Goal: Task Accomplishment & Management: Manage account settings

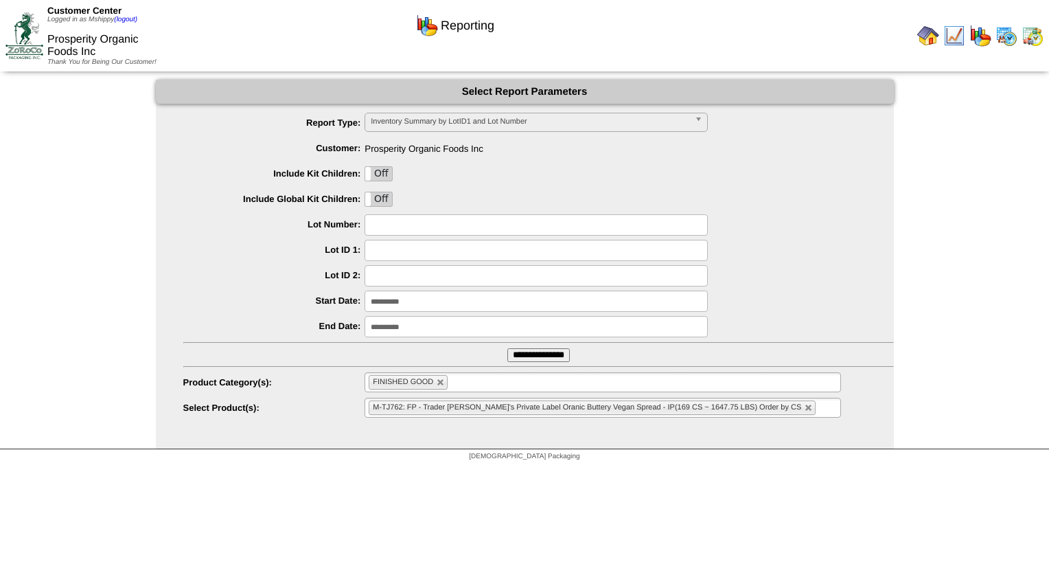
click at [980, 43] on img at bounding box center [981, 36] width 22 height 22
click at [1030, 38] on img at bounding box center [1033, 36] width 22 height 22
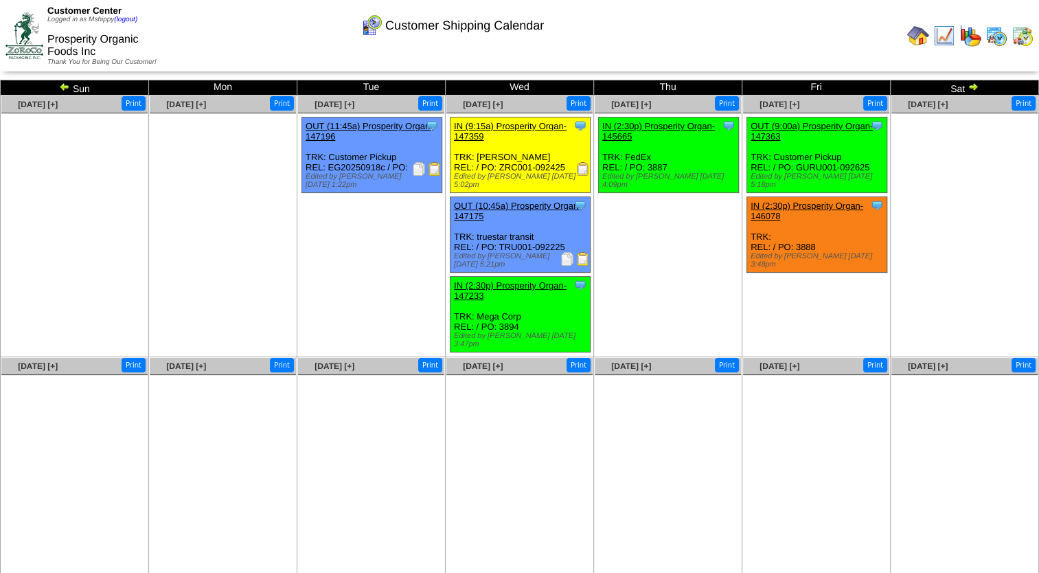
click at [582, 252] on img at bounding box center [583, 259] width 14 height 14
click at [624, 280] on ul "Clone Item IN (2:30p) Prosperity Organ-145665 Prosperity Organic Foods Inc Sche…" at bounding box center [668, 220] width 146 height 206
click at [995, 38] on img at bounding box center [997, 36] width 22 height 22
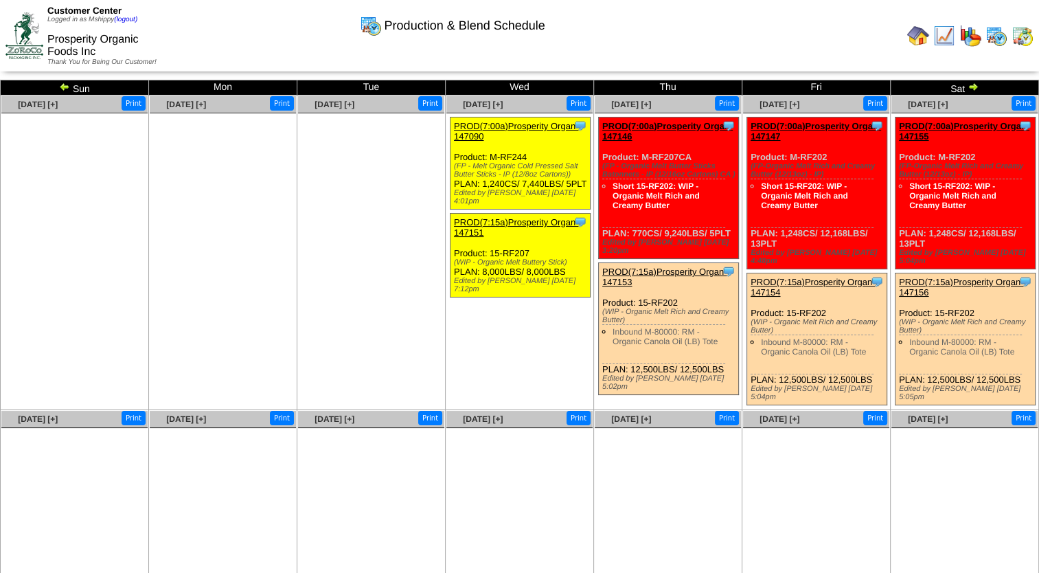
click at [60, 84] on img at bounding box center [64, 86] width 11 height 11
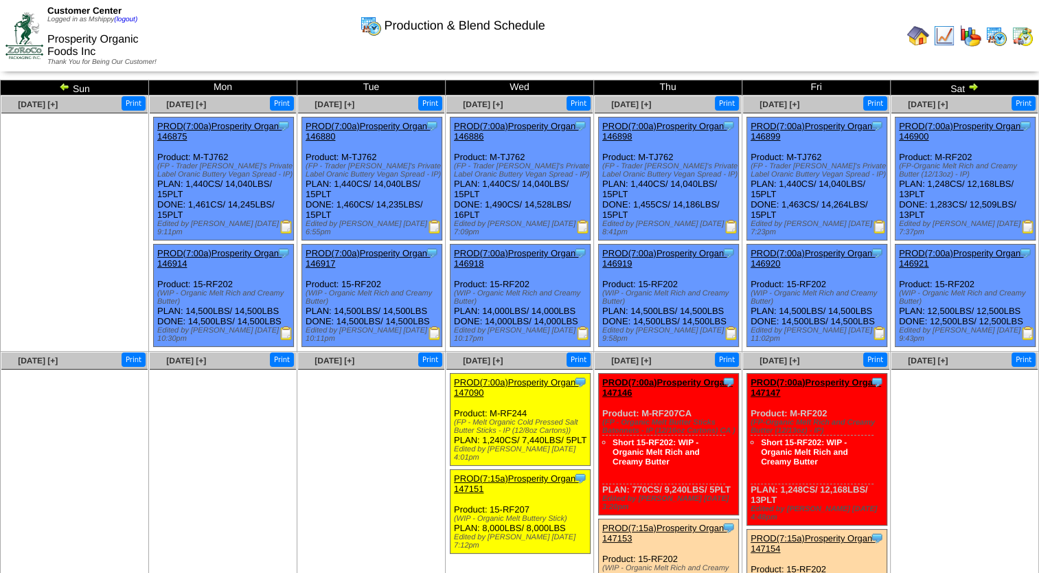
click at [1026, 230] on img at bounding box center [1028, 227] width 14 height 14
click at [879, 228] on img at bounding box center [880, 227] width 14 height 14
click at [734, 227] on img at bounding box center [732, 227] width 14 height 14
click at [1026, 41] on img at bounding box center [1023, 36] width 22 height 22
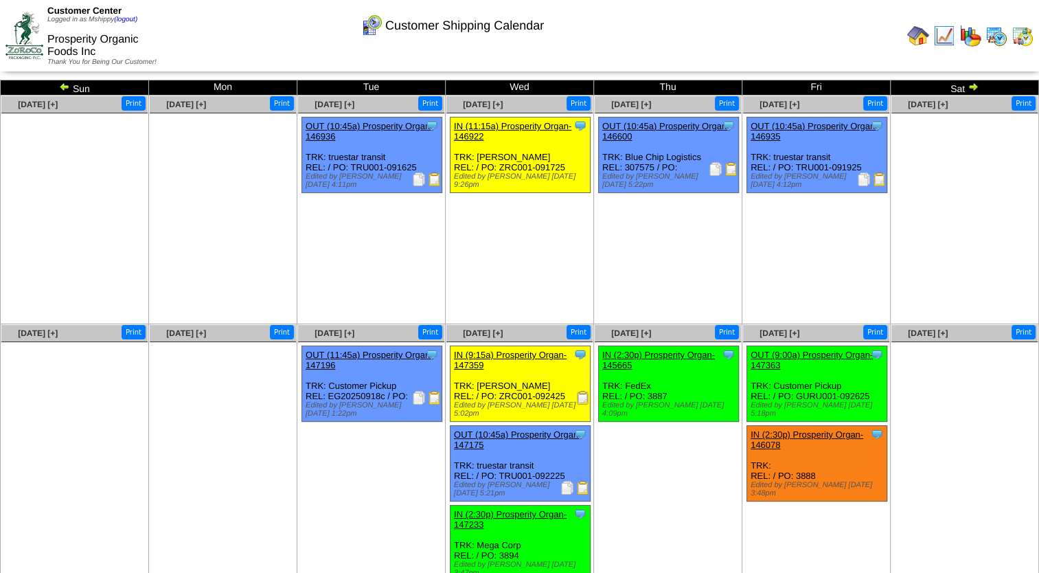
click at [462, 251] on ul "Clone Item IN (11:15a) Prosperity Organ-146922 Prosperity Organic Foods Inc Sch…" at bounding box center [519, 220] width 146 height 206
click at [60, 84] on img at bounding box center [64, 86] width 11 height 11
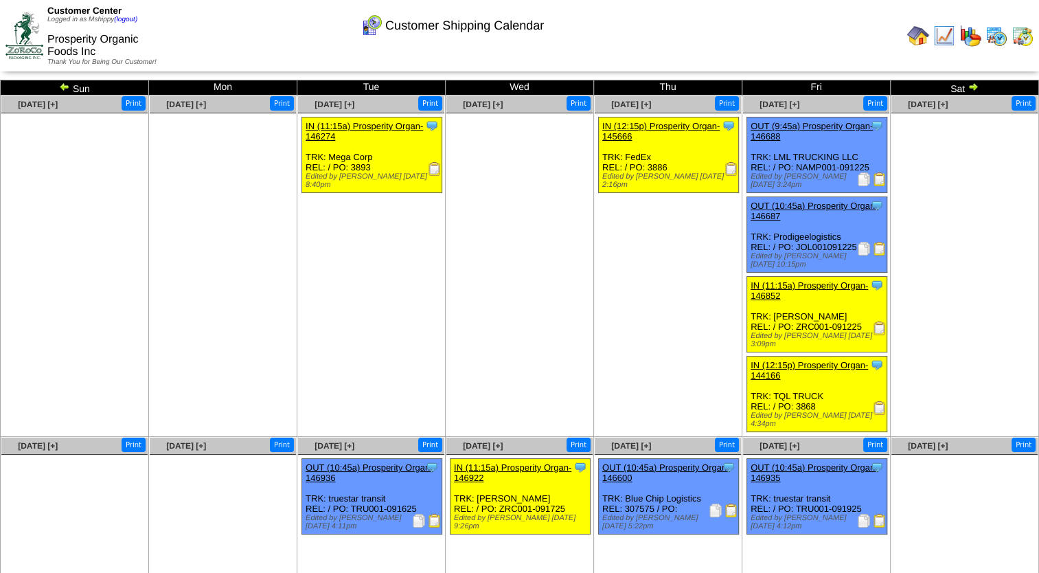
click at [66, 84] on img at bounding box center [64, 86] width 11 height 11
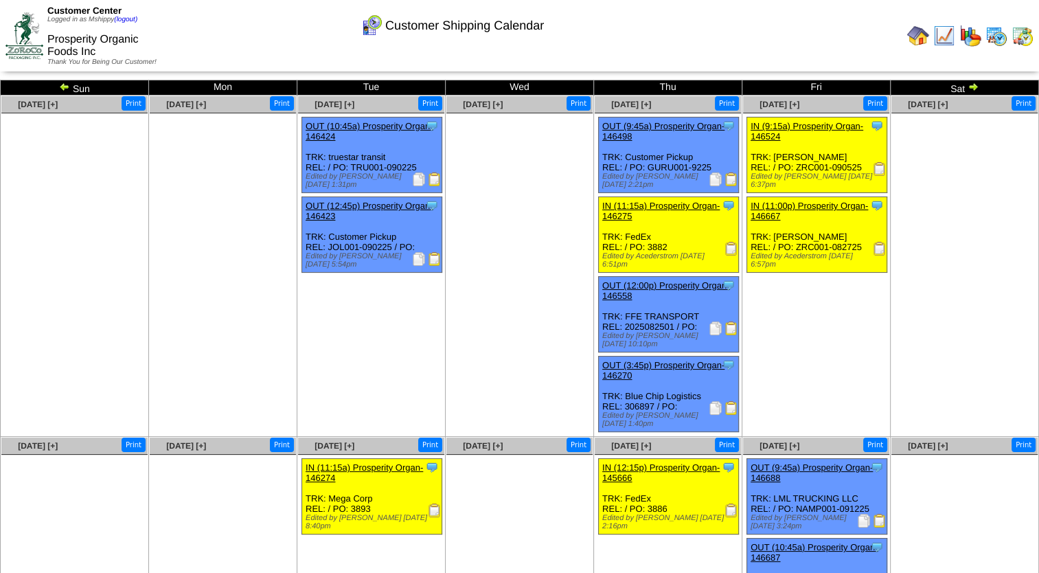
click at [63, 87] on img at bounding box center [64, 86] width 11 height 11
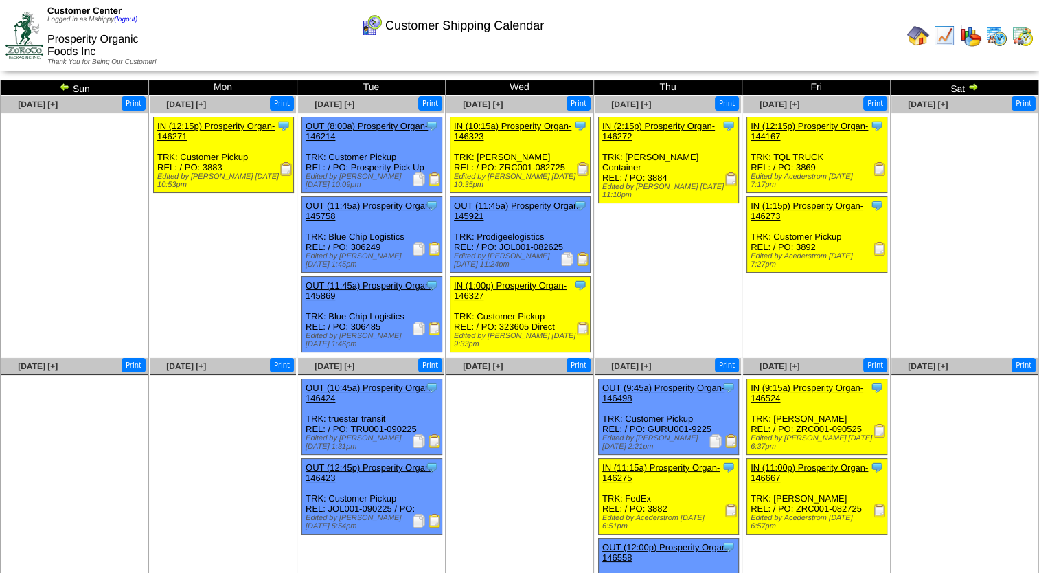
click at [63, 87] on img at bounding box center [64, 86] width 11 height 11
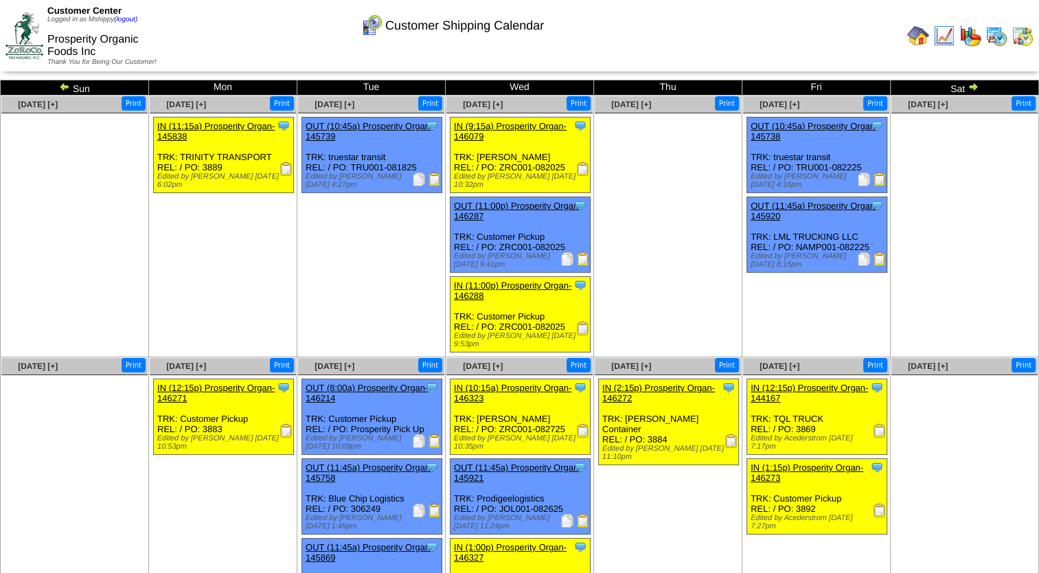
click at [60, 85] on img at bounding box center [64, 86] width 11 height 11
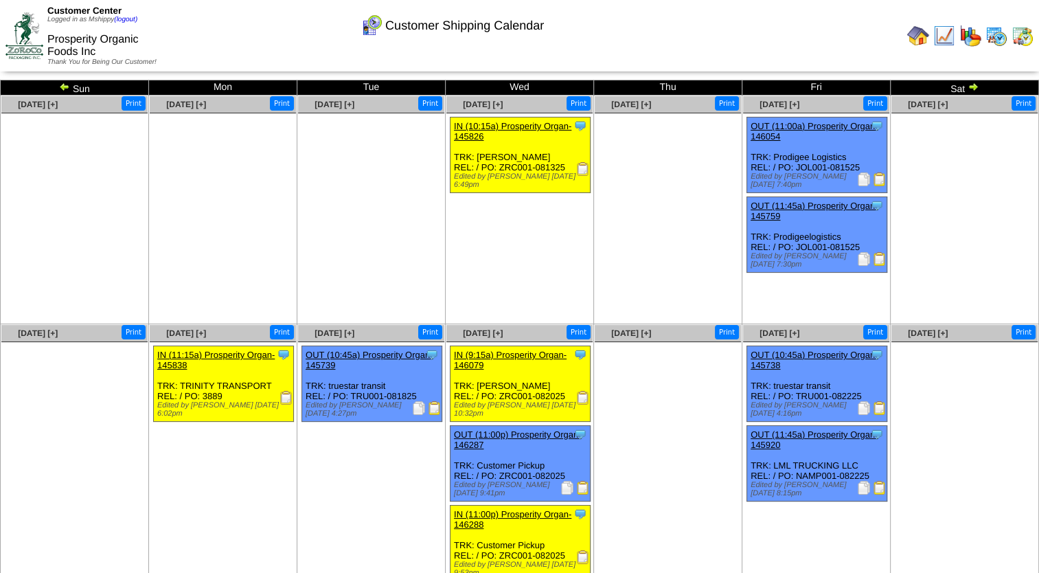
click at [64, 87] on img at bounding box center [64, 86] width 11 height 11
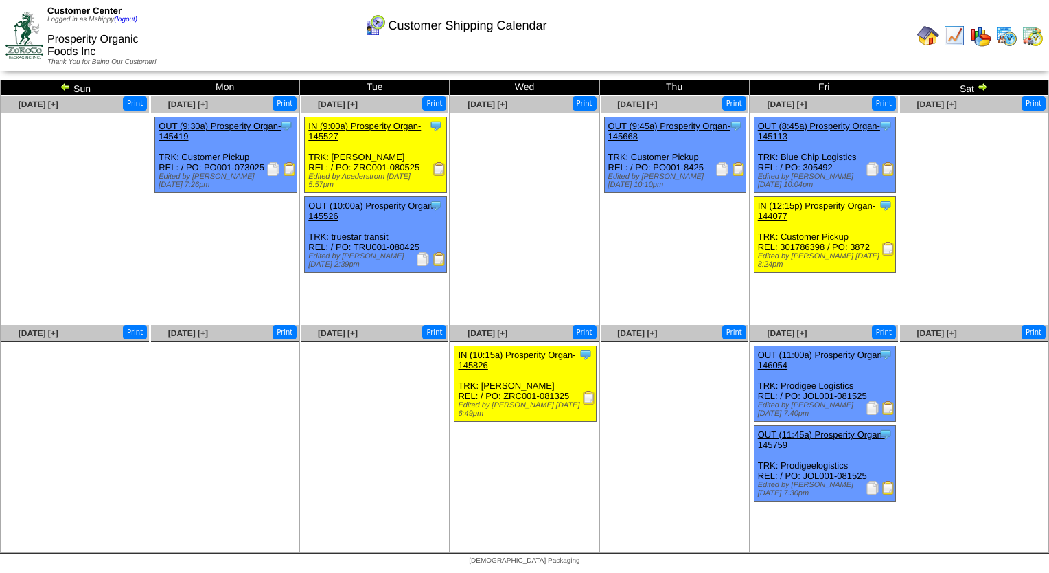
click at [63, 84] on img at bounding box center [65, 86] width 11 height 11
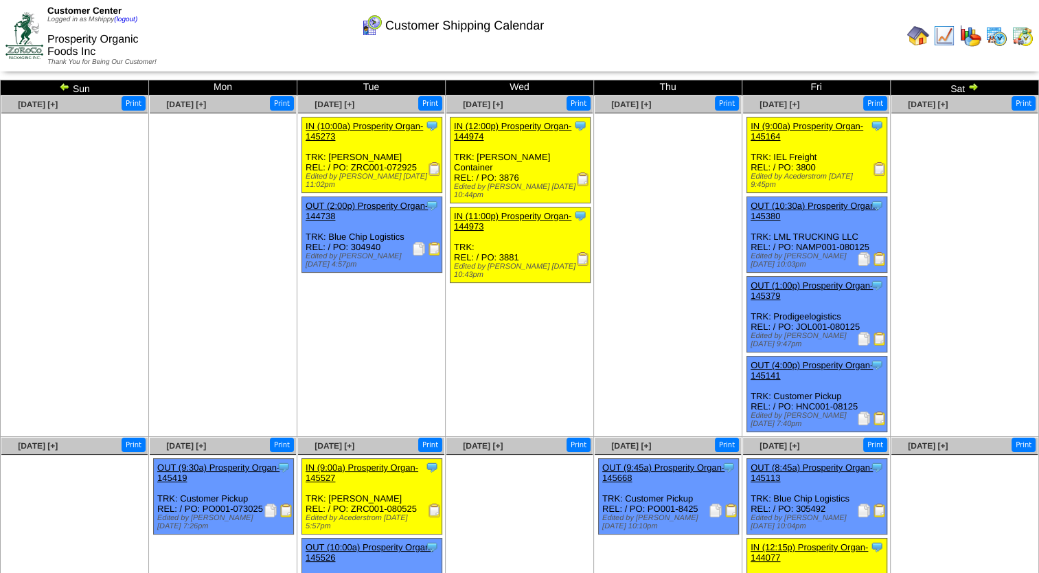
click at [60, 84] on img at bounding box center [64, 86] width 11 height 11
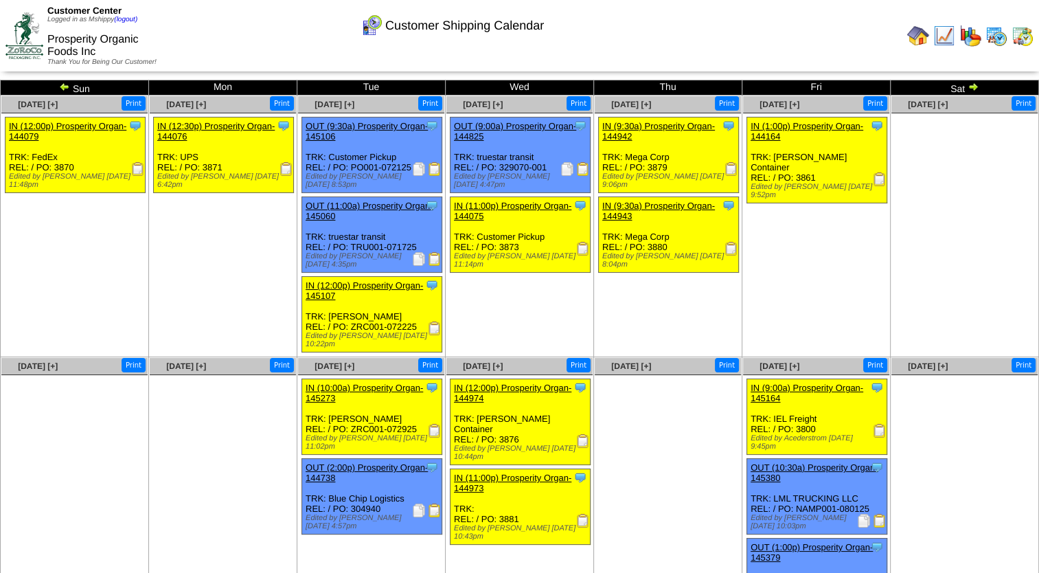
click at [975, 81] on img at bounding box center [973, 86] width 11 height 11
click at [973, 84] on img at bounding box center [973, 86] width 11 height 11
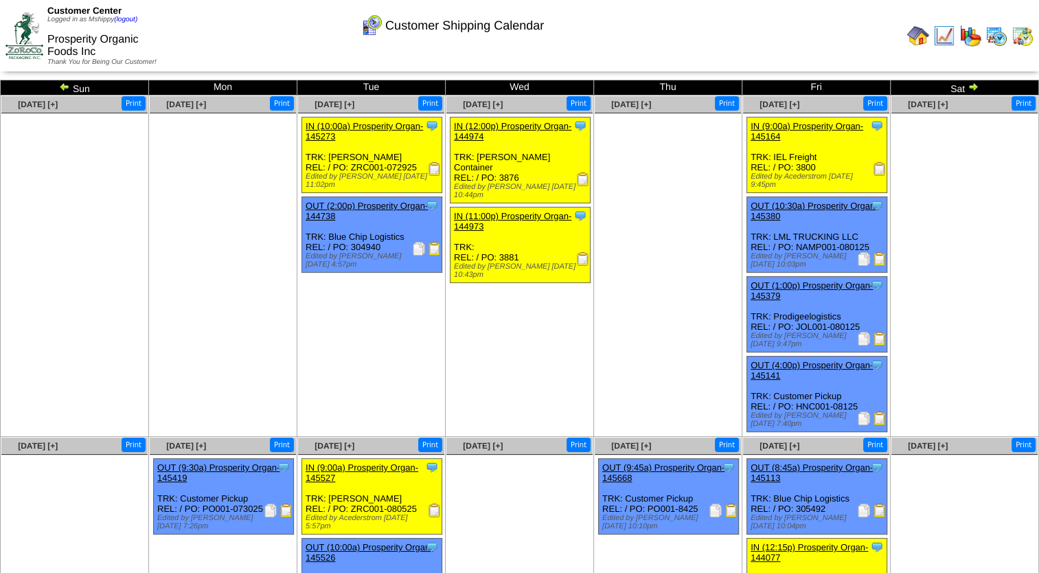
click at [971, 86] on img at bounding box center [973, 86] width 11 height 11
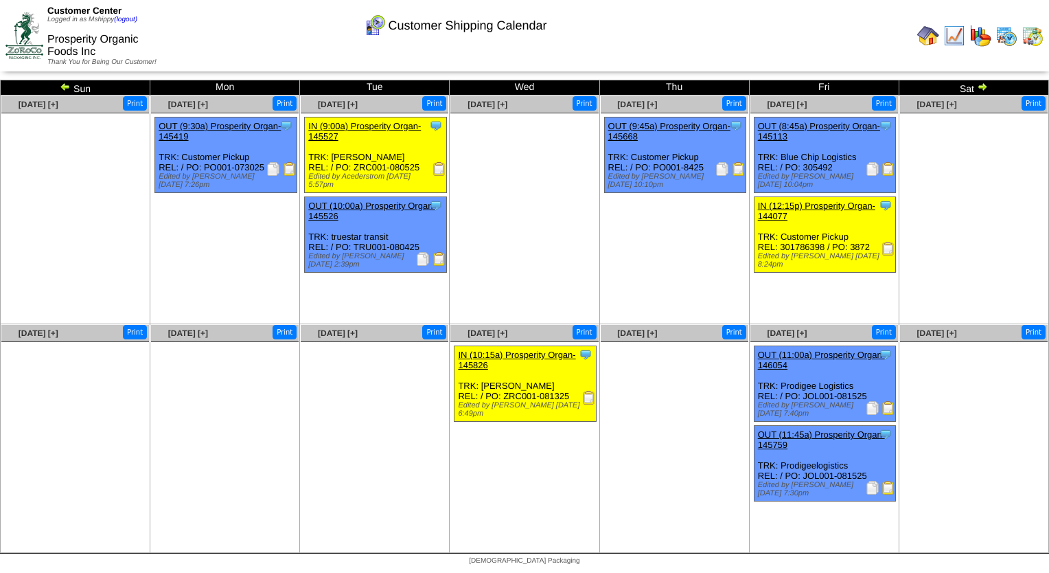
click at [986, 86] on img at bounding box center [982, 86] width 11 height 11
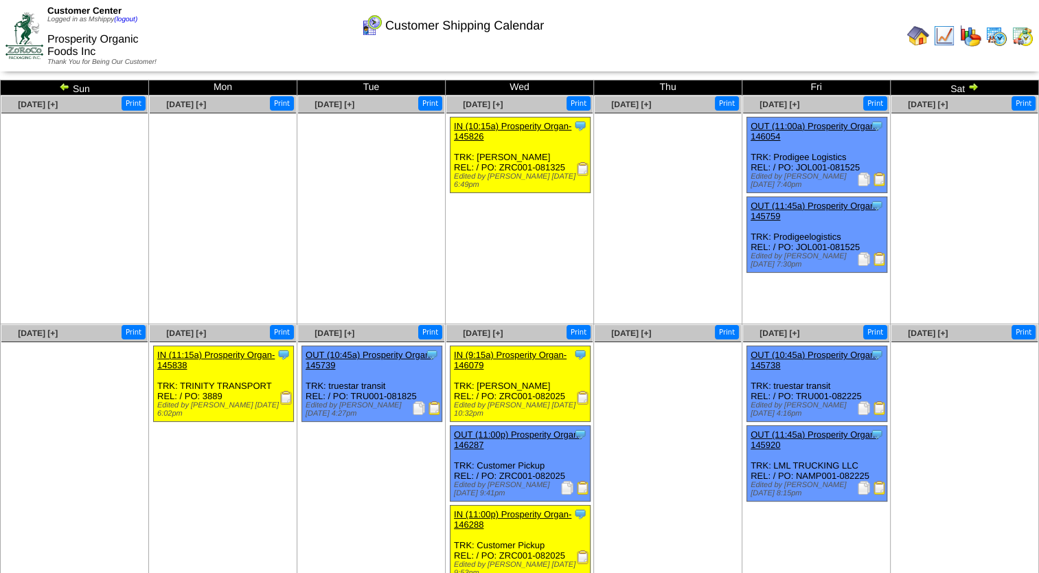
click at [967, 80] on td "Sat" at bounding box center [965, 87] width 148 height 15
click at [973, 85] on img at bounding box center [973, 86] width 11 height 11
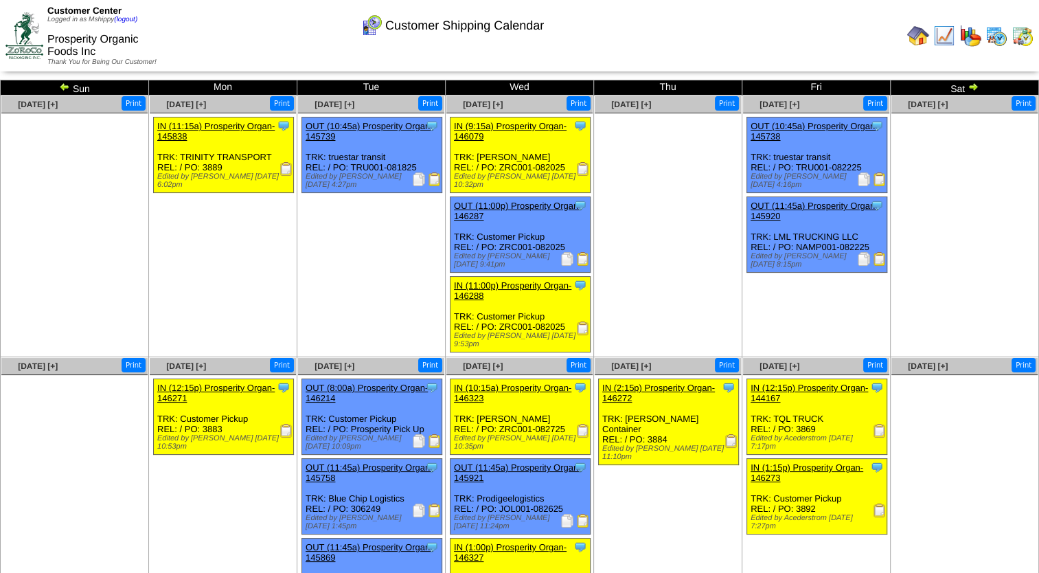
click at [973, 85] on img at bounding box center [973, 86] width 11 height 11
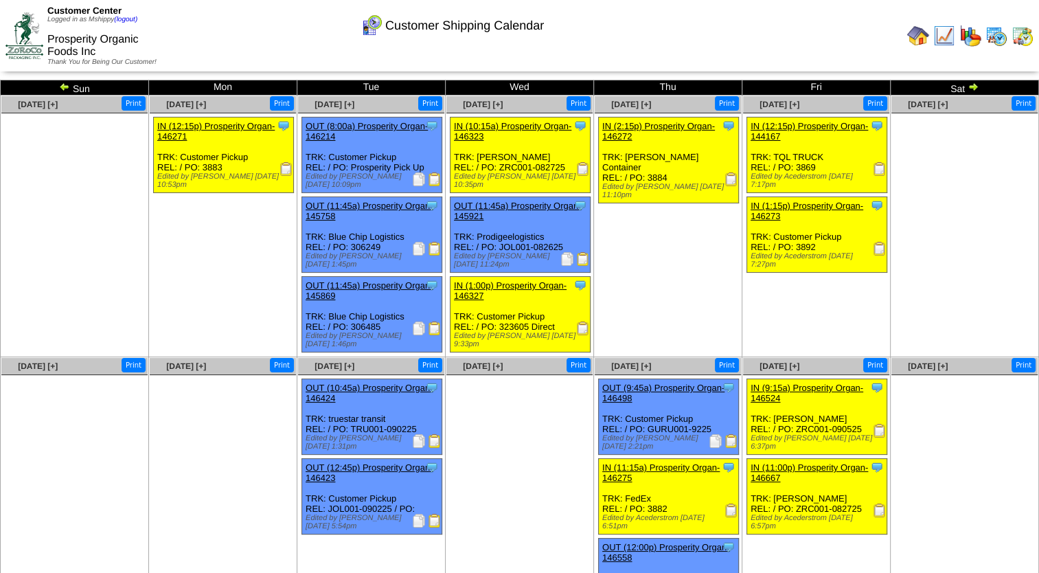
click at [973, 85] on img at bounding box center [973, 86] width 11 height 11
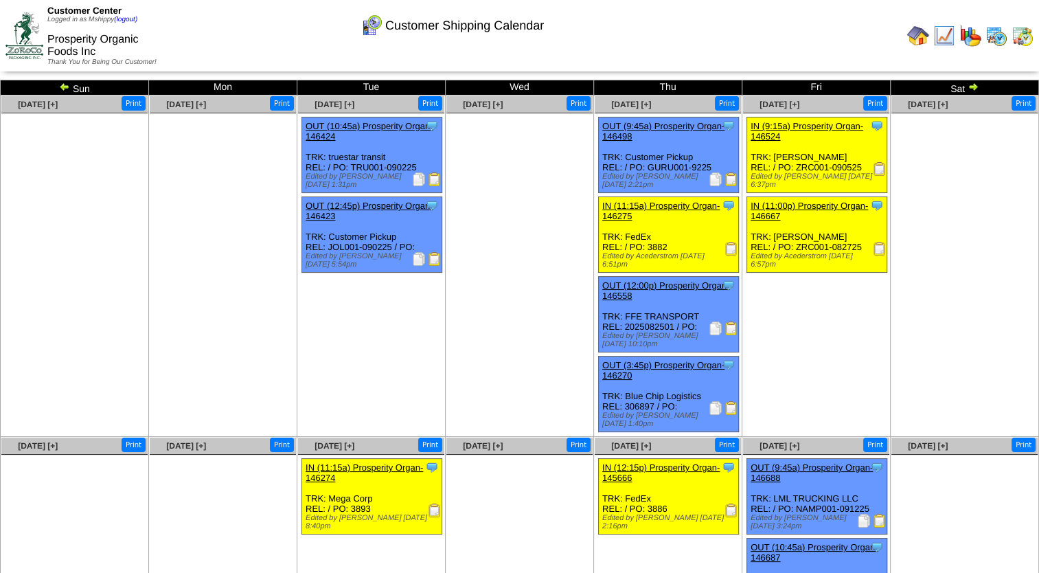
click at [973, 85] on img at bounding box center [973, 86] width 11 height 11
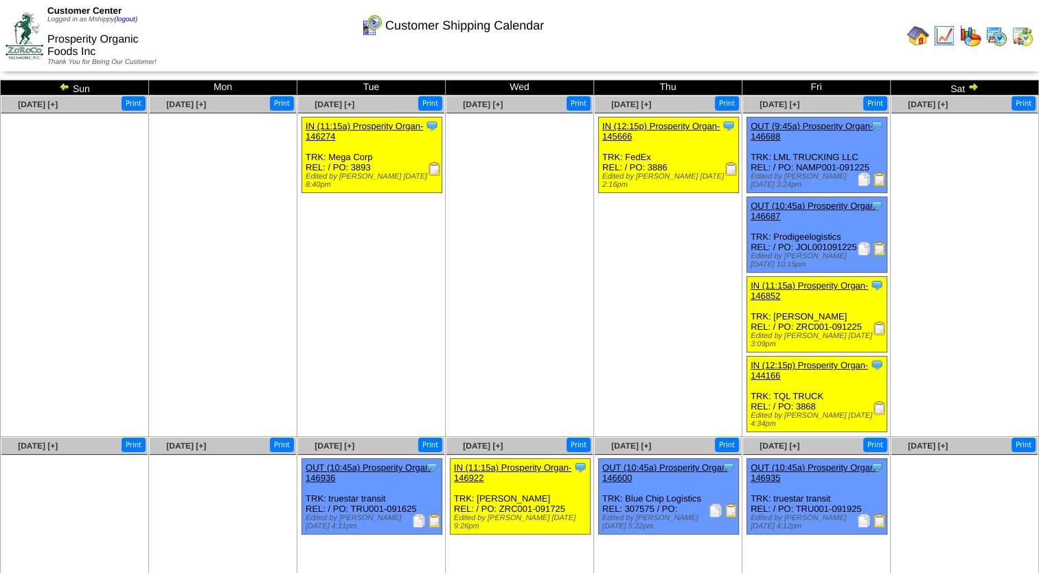
click at [973, 85] on img at bounding box center [973, 86] width 11 height 11
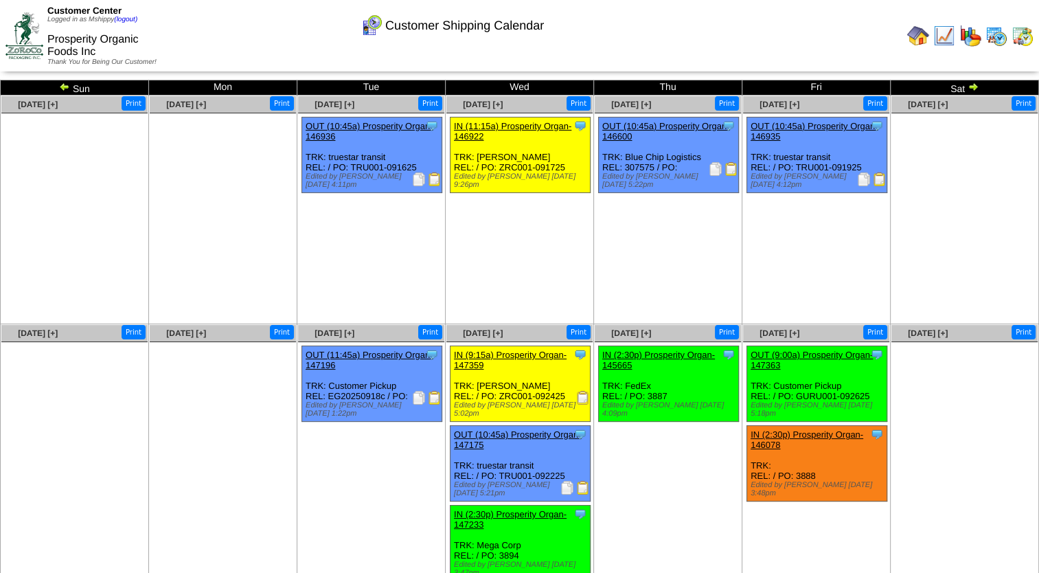
click at [598, 282] on ul "Clone Item OUT (10:45a) Prosperity Organ-146600 Prosperity Organic Foods Inc Sc…" at bounding box center [668, 220] width 146 height 206
click at [995, 41] on img at bounding box center [997, 36] width 22 height 22
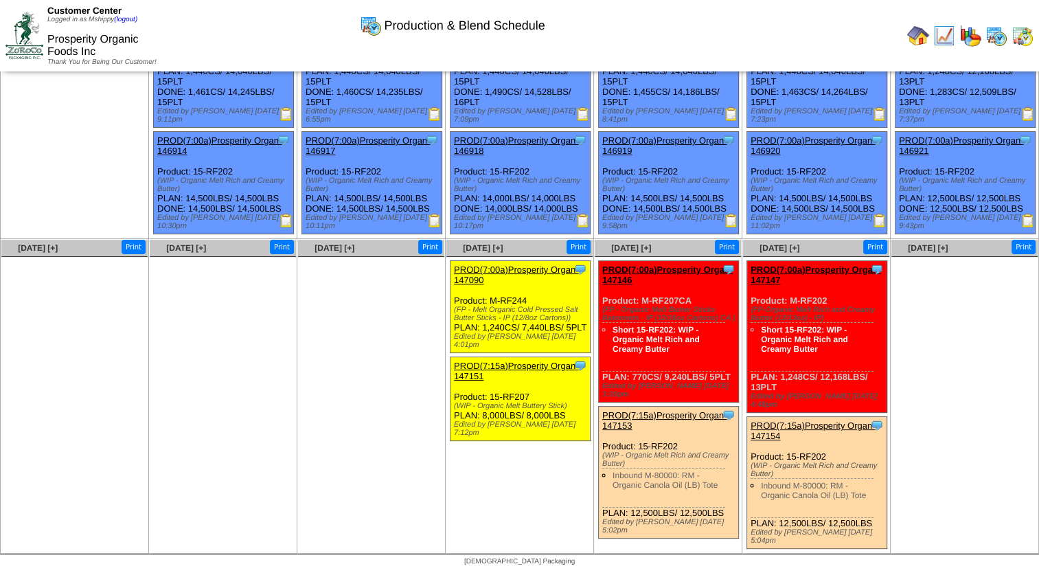
scroll to position [91, 0]
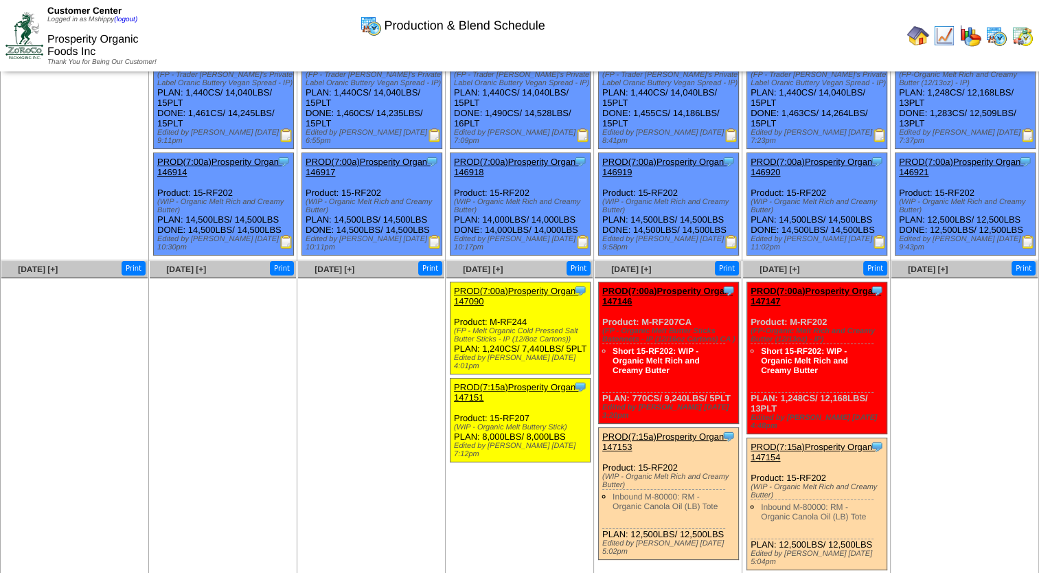
click at [385, 360] on ul at bounding box center [371, 381] width 146 height 206
